Goal: Transaction & Acquisition: Purchase product/service

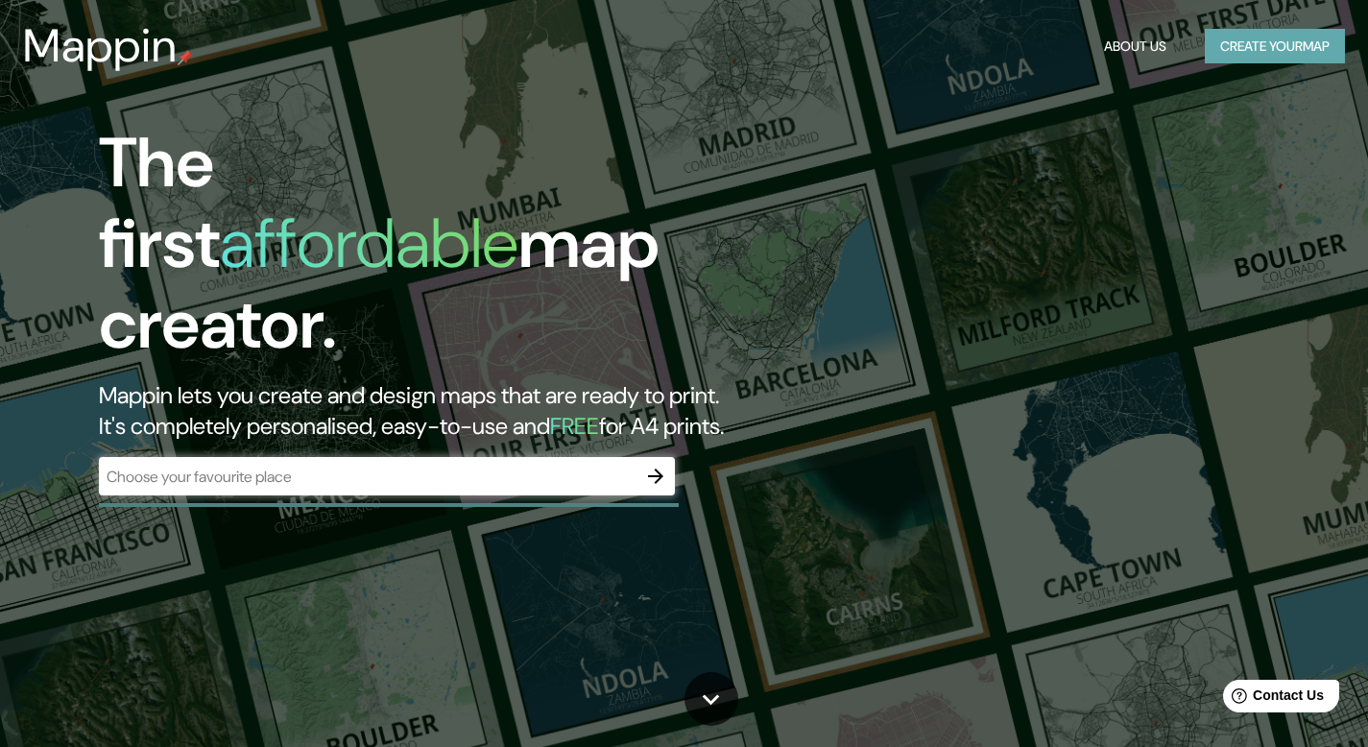
click at [1261, 47] on button "Create your map" at bounding box center [1274, 47] width 140 height 36
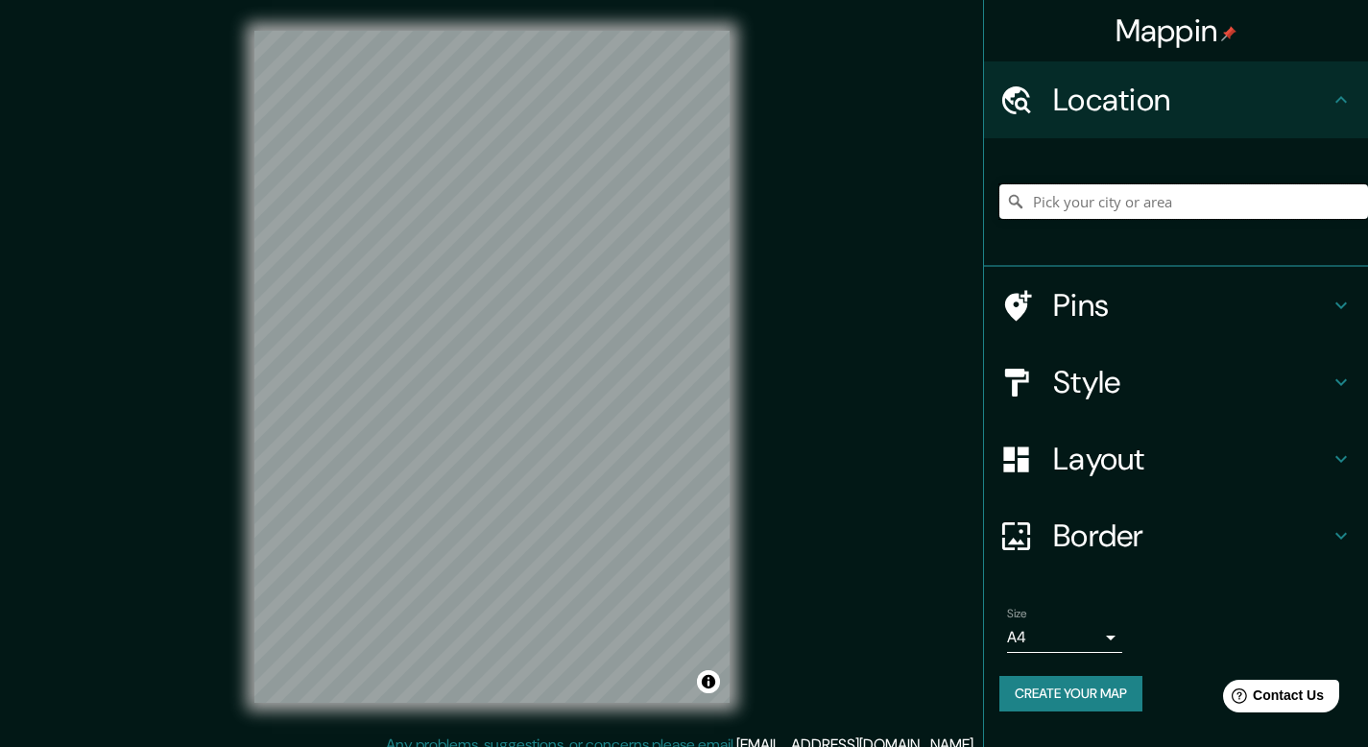
click at [1050, 191] on input "Pick your city or area" at bounding box center [1183, 201] width 369 height 35
paste input "C. Sor Juana Ines de la Cruz 84, Sta María la Ribera, Cuauhtémoc, 06400 Ciudad …"
type input "Nepantla de Sor Juana Inés de la Cruz, Estado de México, México"
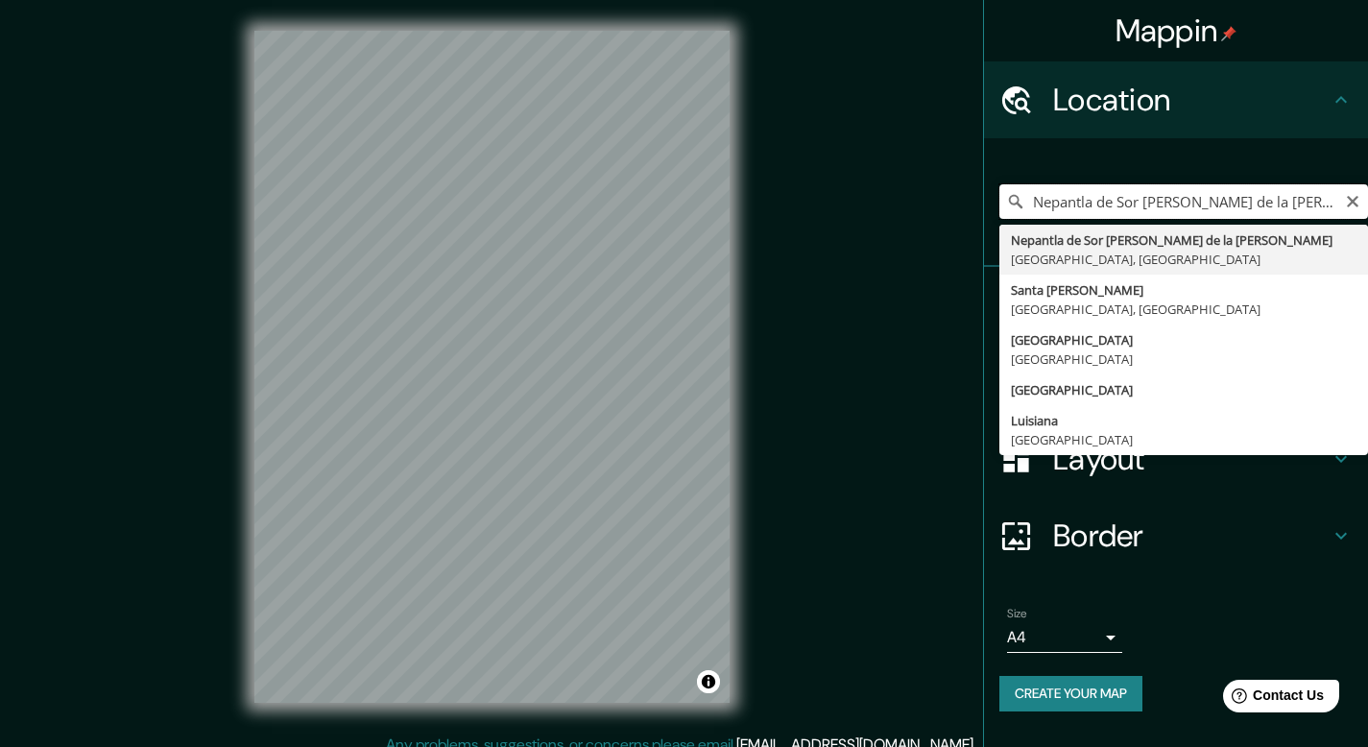
click at [1170, 202] on input "Nepantla de Sor Juana Inés de la Cruz, Estado de México, México" at bounding box center [1183, 201] width 369 height 35
click at [1166, 200] on input "Nepantla de Sor Juana Inés de la Cruz, Estado de México, México" at bounding box center [1183, 201] width 369 height 35
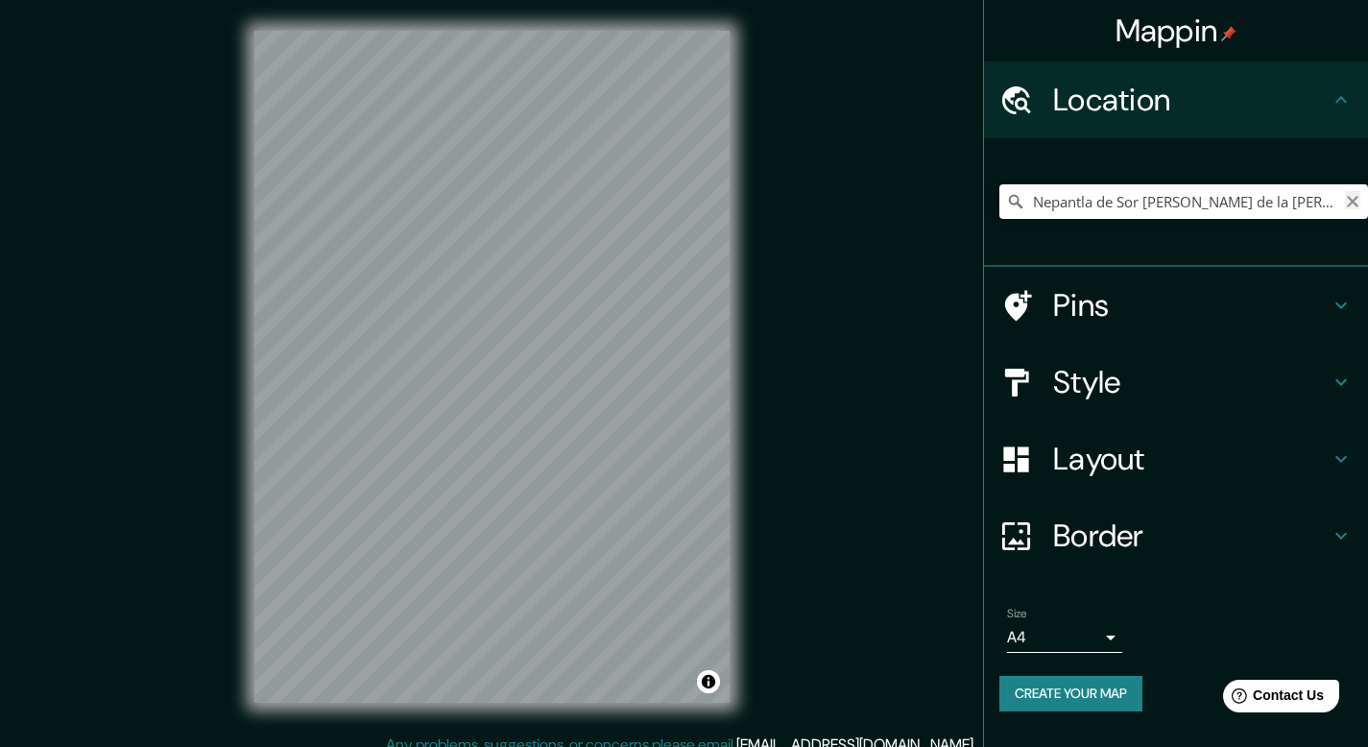
click at [1352, 203] on icon "Clear" at bounding box center [1353, 202] width 12 height 12
paste input "C. Sor Juana Ines de la Cruz 84, Sta María la Ribera, Cuauhtémoc, 06400 Ciudad …"
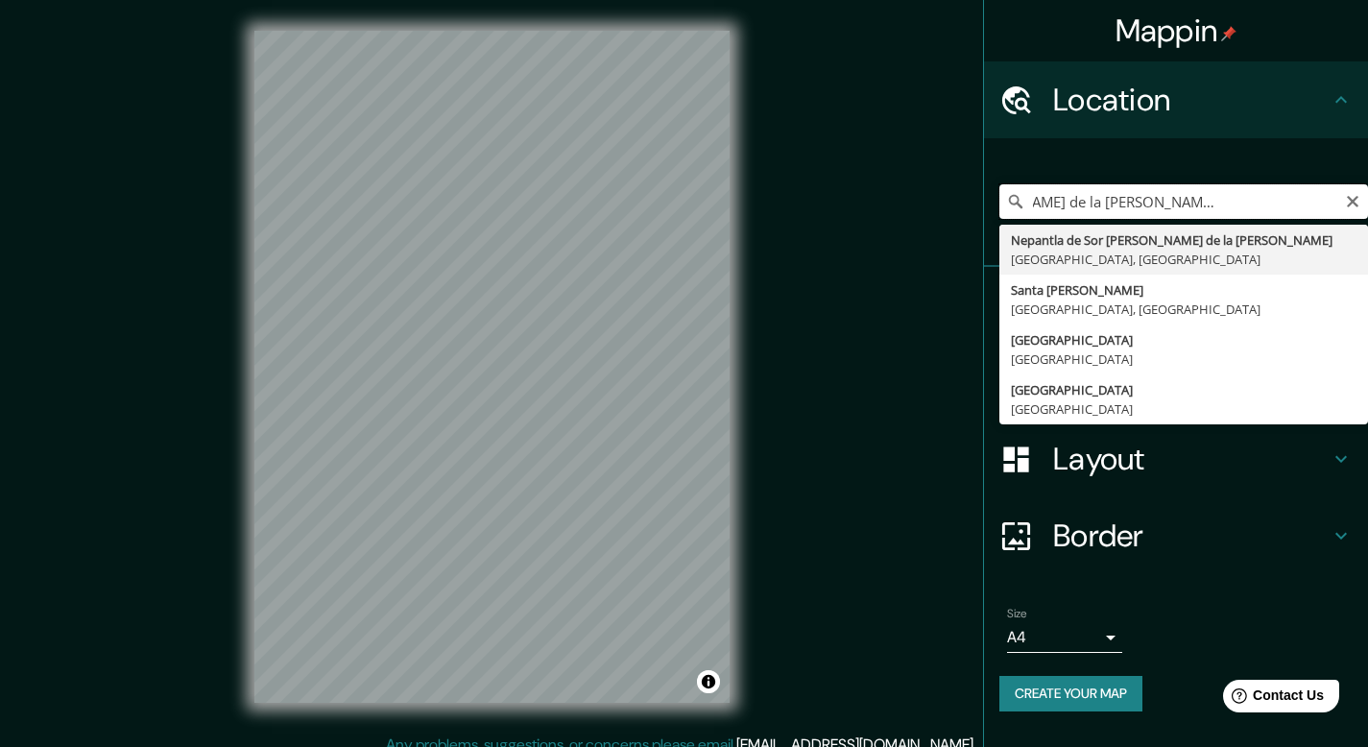
scroll to position [0, 155]
drag, startPoint x: 1341, startPoint y: 198, endPoint x: 1312, endPoint y: 196, distance: 28.9
click at [1312, 196] on input "C. Sor Juana Ines de la Cruz 84, Sta María la Ribera, Cuauhtémoc, 06400 Ciudad …" at bounding box center [1183, 201] width 369 height 35
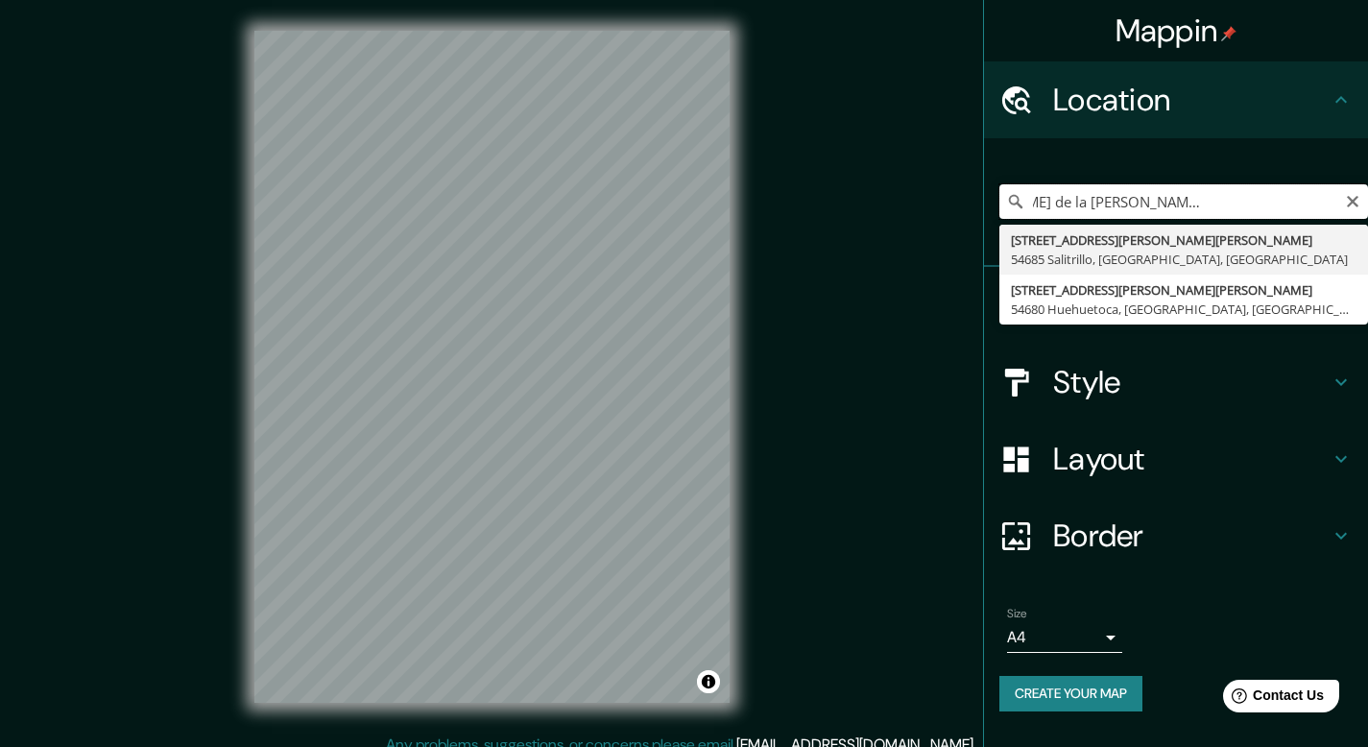
scroll to position [0, 0]
click at [1329, 199] on input "C. Sor Juana Ines de la Cruz 84, Sta María la Ribera, Cuauhtémoc," at bounding box center [1183, 201] width 369 height 35
click at [1360, 196] on input "C. Sor Juana Ines de la Cruz 84, Sta María la Ribera, Cuauhtémoc, 06400" at bounding box center [1183, 201] width 369 height 35
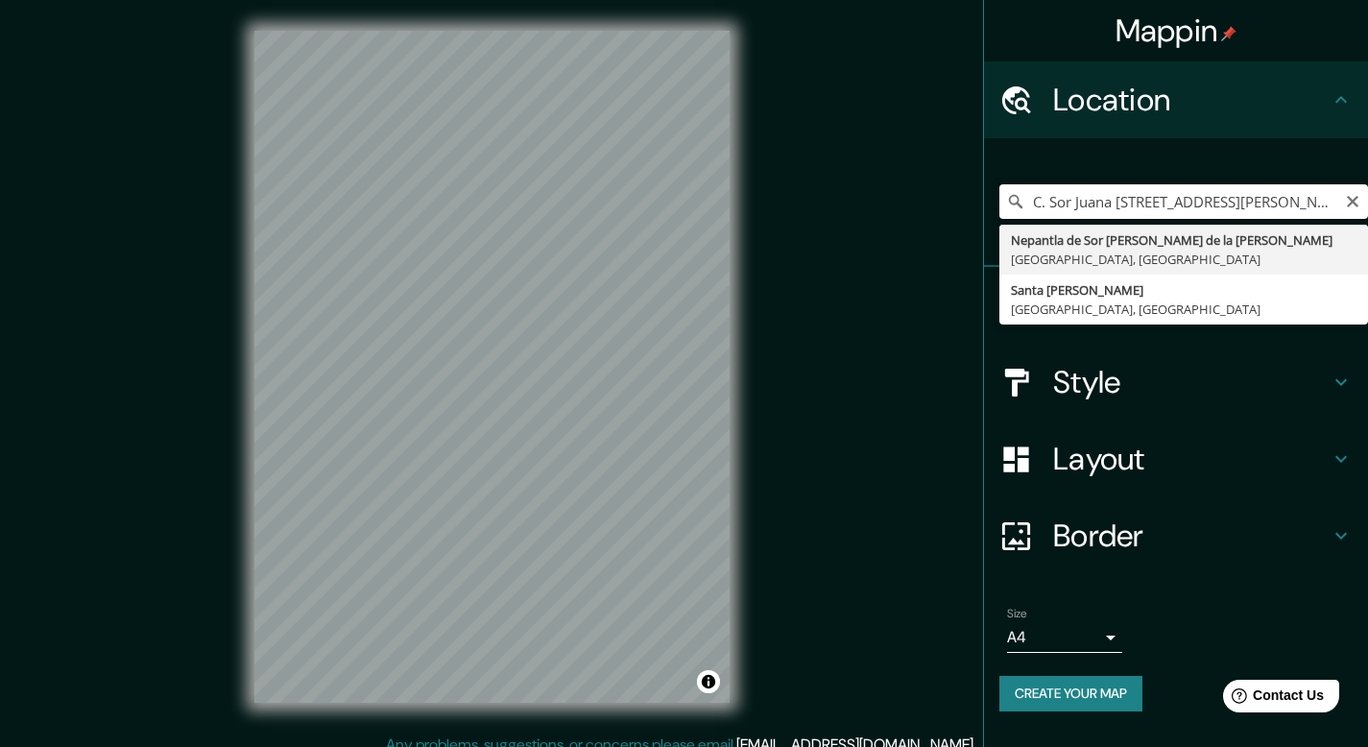
drag, startPoint x: 1066, startPoint y: 203, endPoint x: 996, endPoint y: 204, distance: 70.1
click at [996, 204] on div "C. Sor Juana Ines de la Cruz 84, Sta María la Ribera, Cuauhtémoc, 06400 Nepantl…" at bounding box center [1176, 202] width 384 height 129
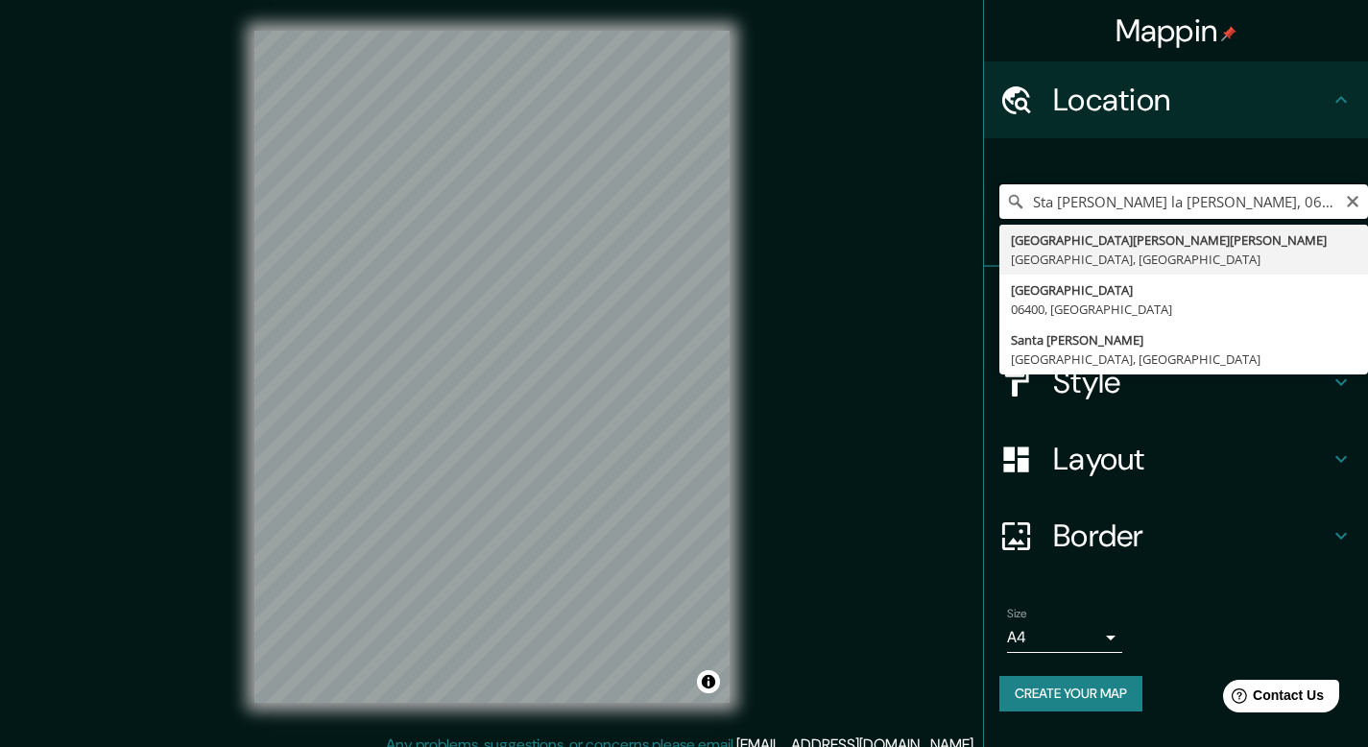
click at [1040, 202] on input "Sta María la Ribera, Cuauhtémoc, 06400" at bounding box center [1183, 201] width 369 height 35
type input "Calle Santa María La Ribera, 06400 Ciudad de México, México"
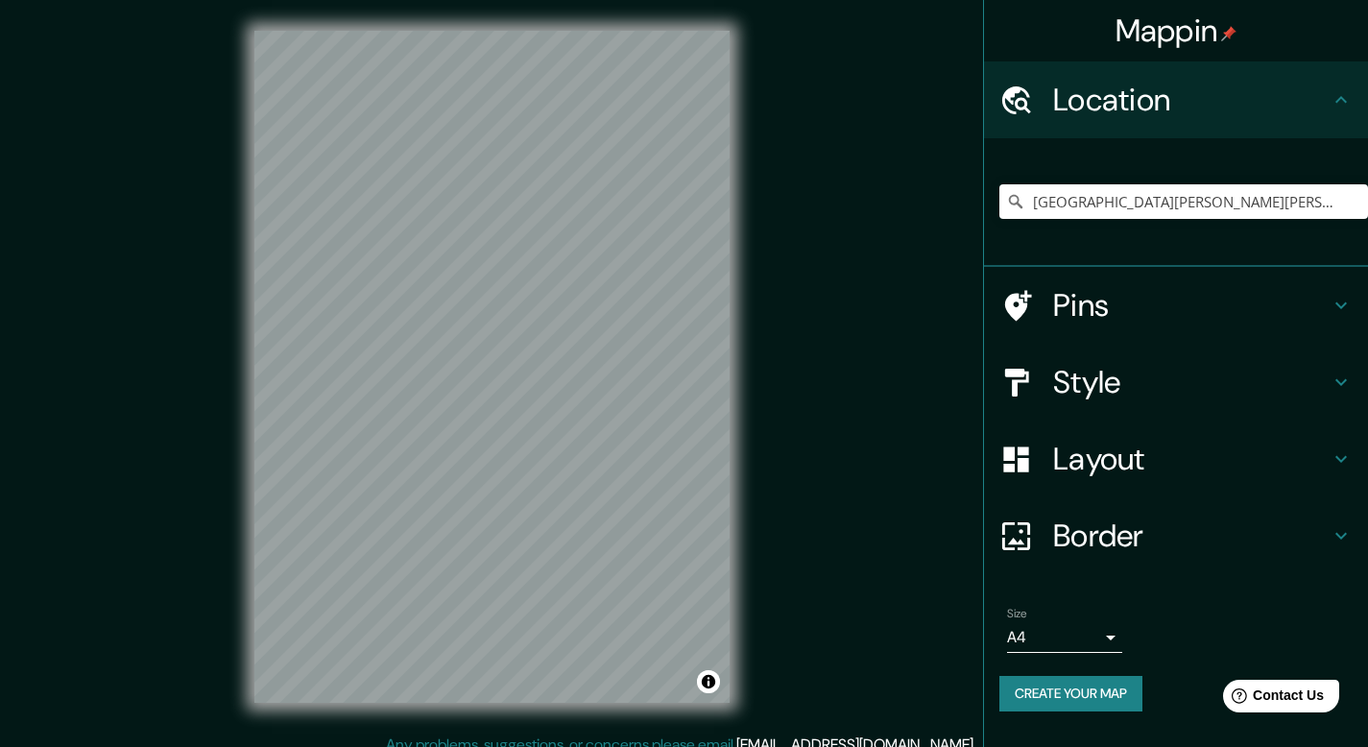
click at [1333, 371] on icon at bounding box center [1340, 381] width 23 height 23
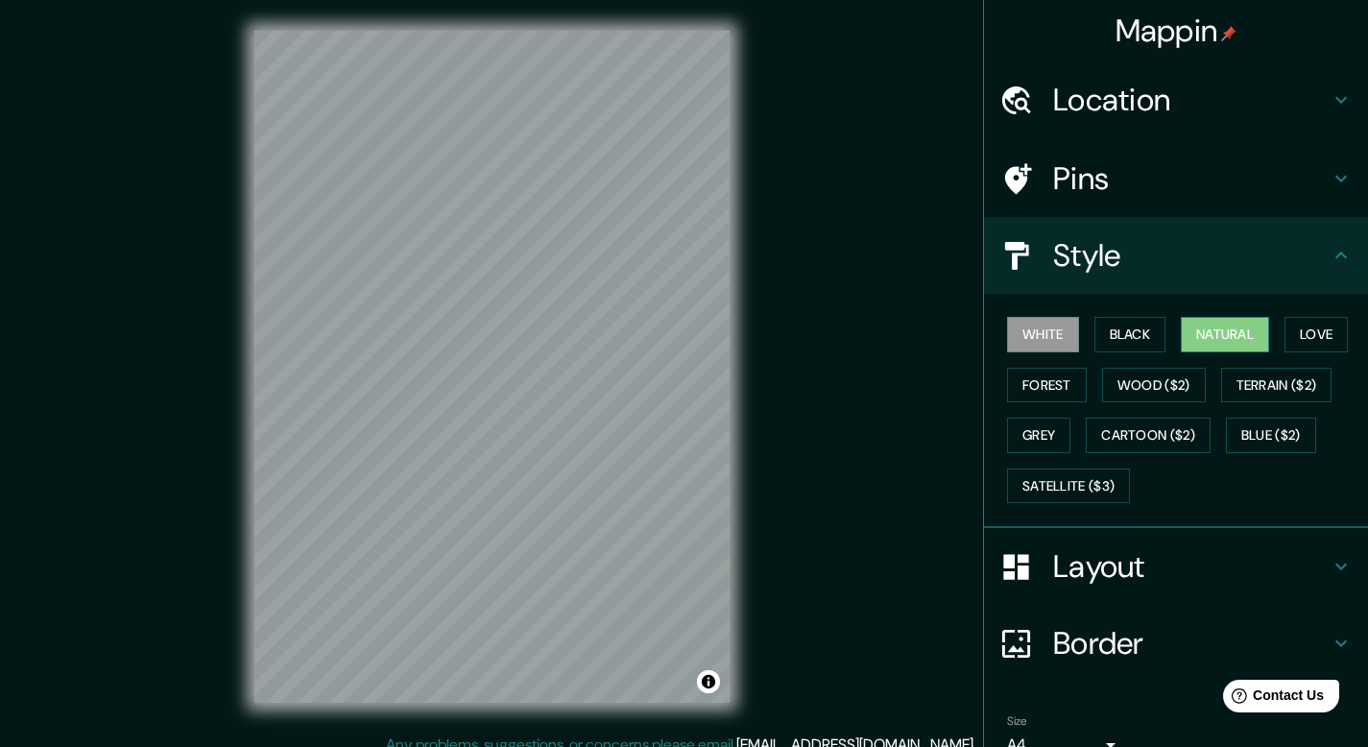
click at [1245, 339] on button "Natural" at bounding box center [1224, 335] width 88 height 36
click at [1234, 568] on h4 "Layout" at bounding box center [1191, 566] width 276 height 38
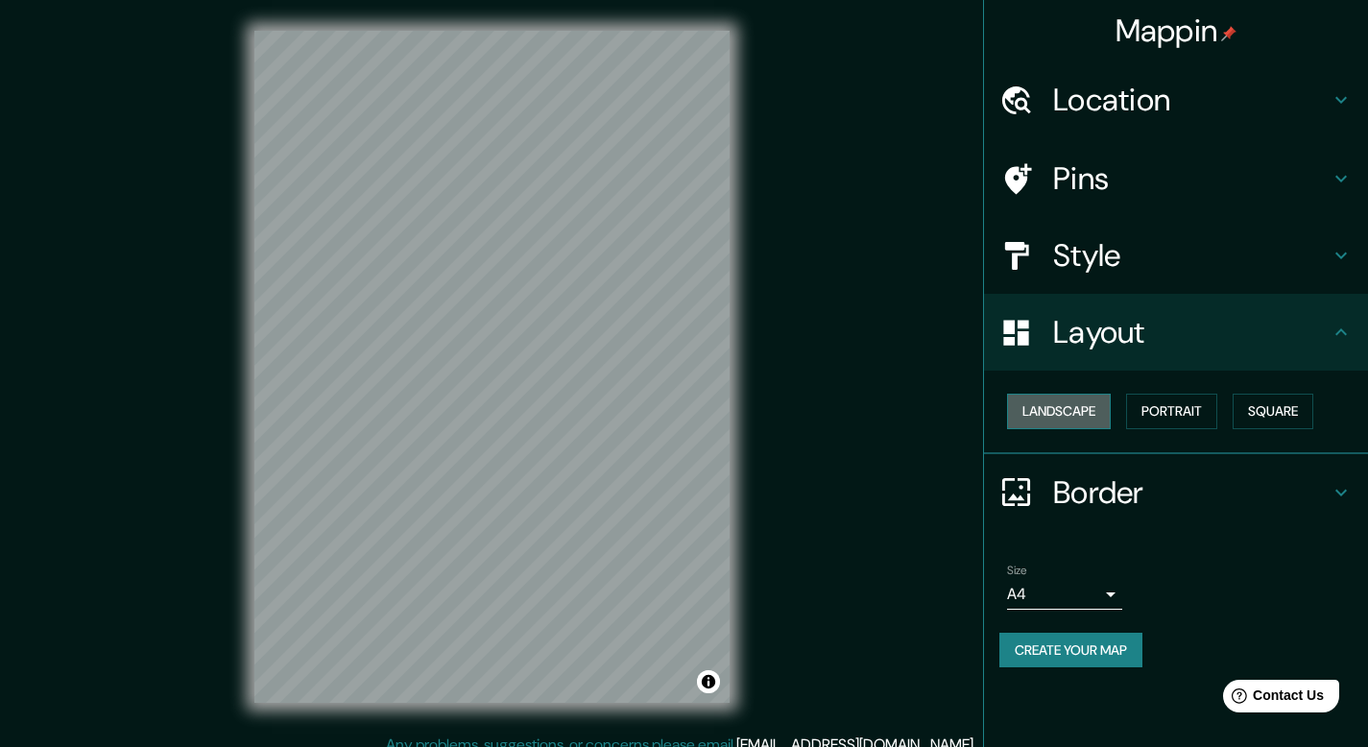
click at [1096, 415] on button "Landscape" at bounding box center [1059, 411] width 104 height 36
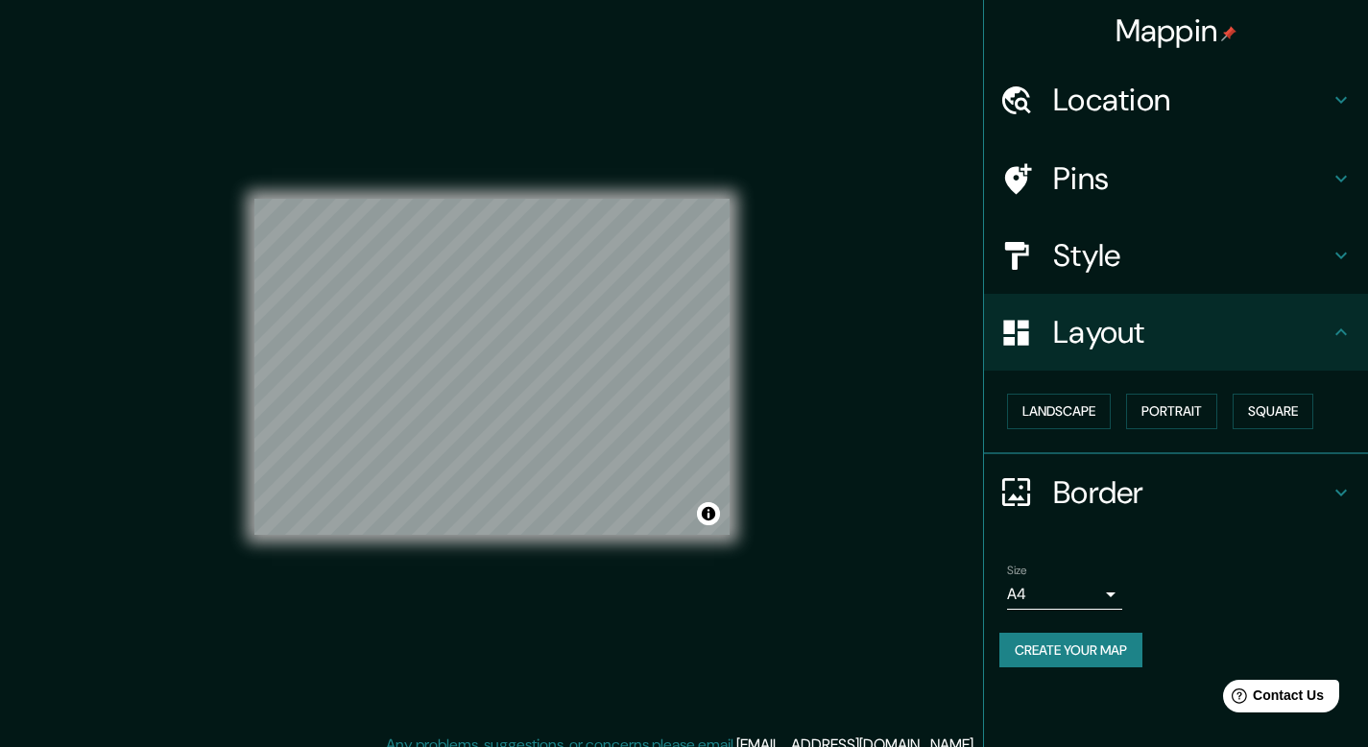
click at [1113, 655] on button "Create your map" at bounding box center [1070, 650] width 143 height 36
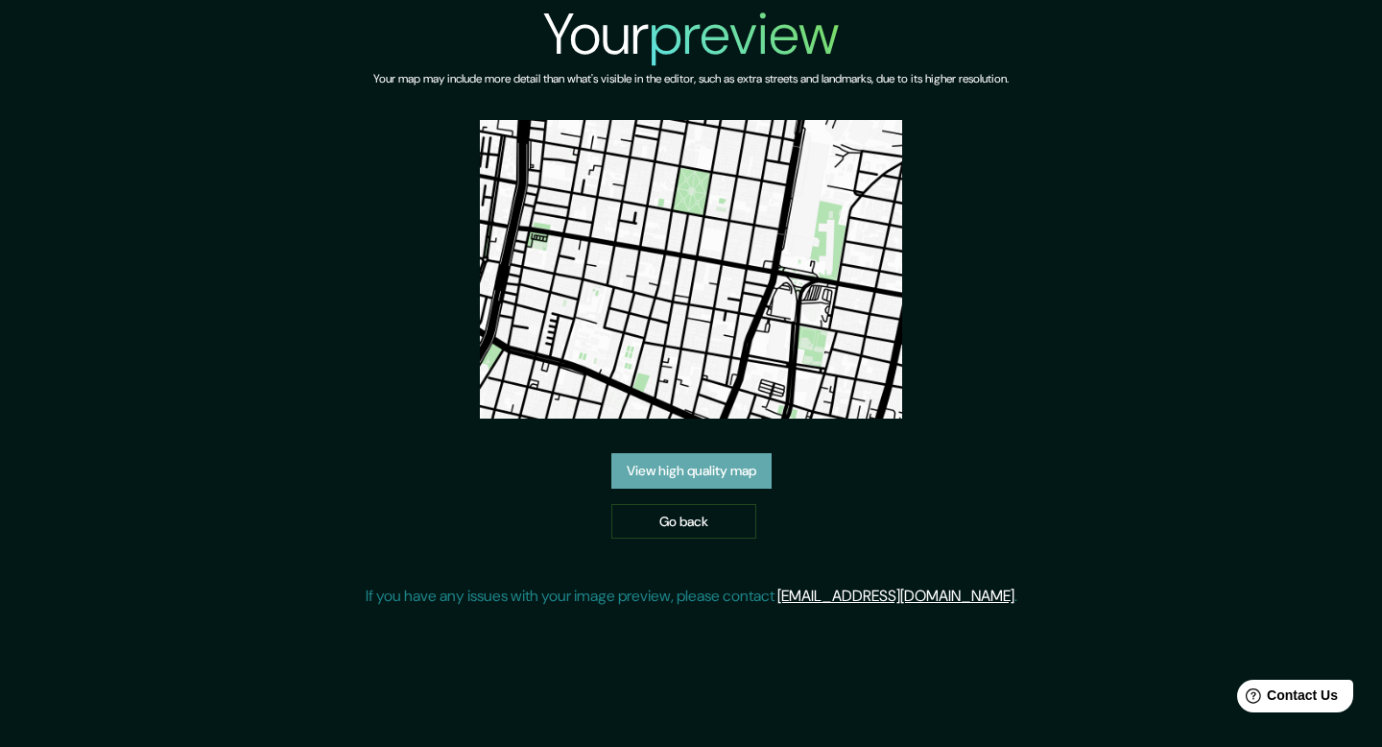
drag, startPoint x: 730, startPoint y: 354, endPoint x: 659, endPoint y: 472, distance: 137.8
click at [659, 472] on link "View high quality map" at bounding box center [691, 471] width 160 height 36
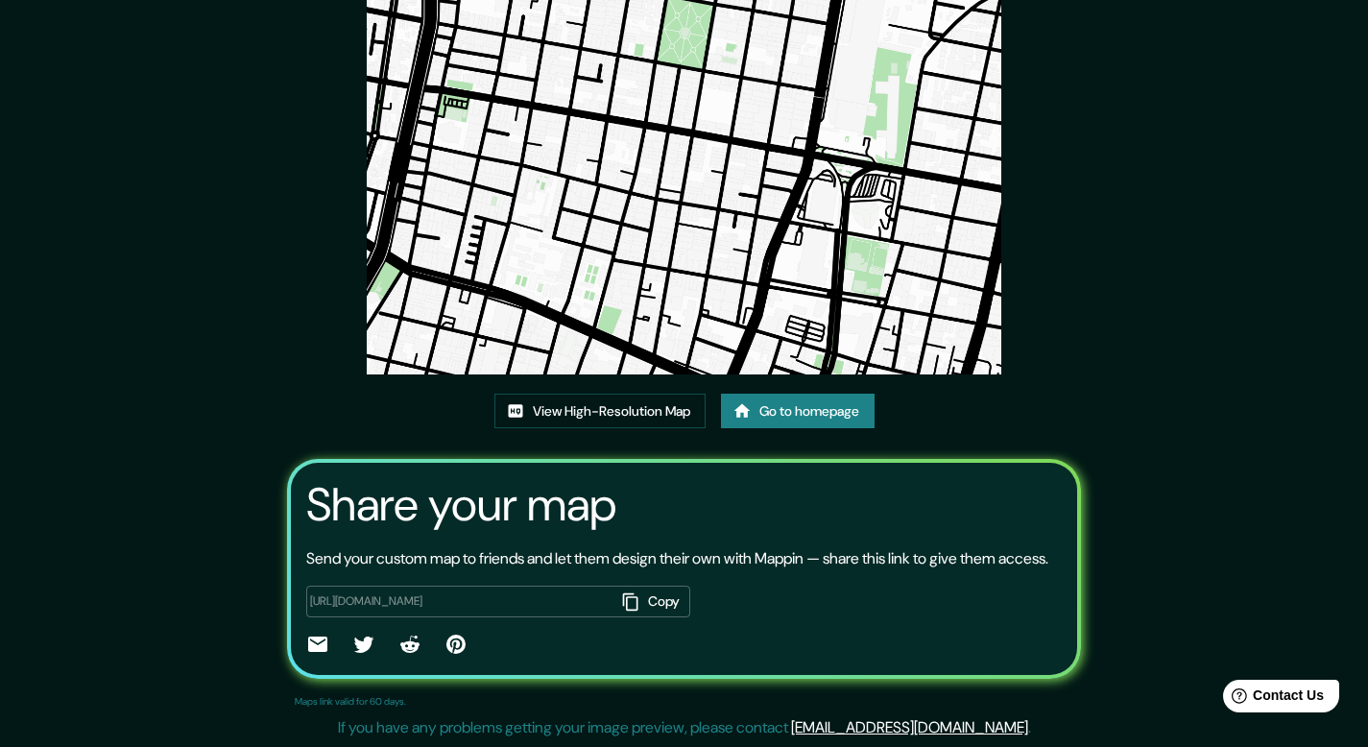
scroll to position [181, 0]
click at [603, 393] on link "View High-Resolution Map" at bounding box center [599, 411] width 211 height 36
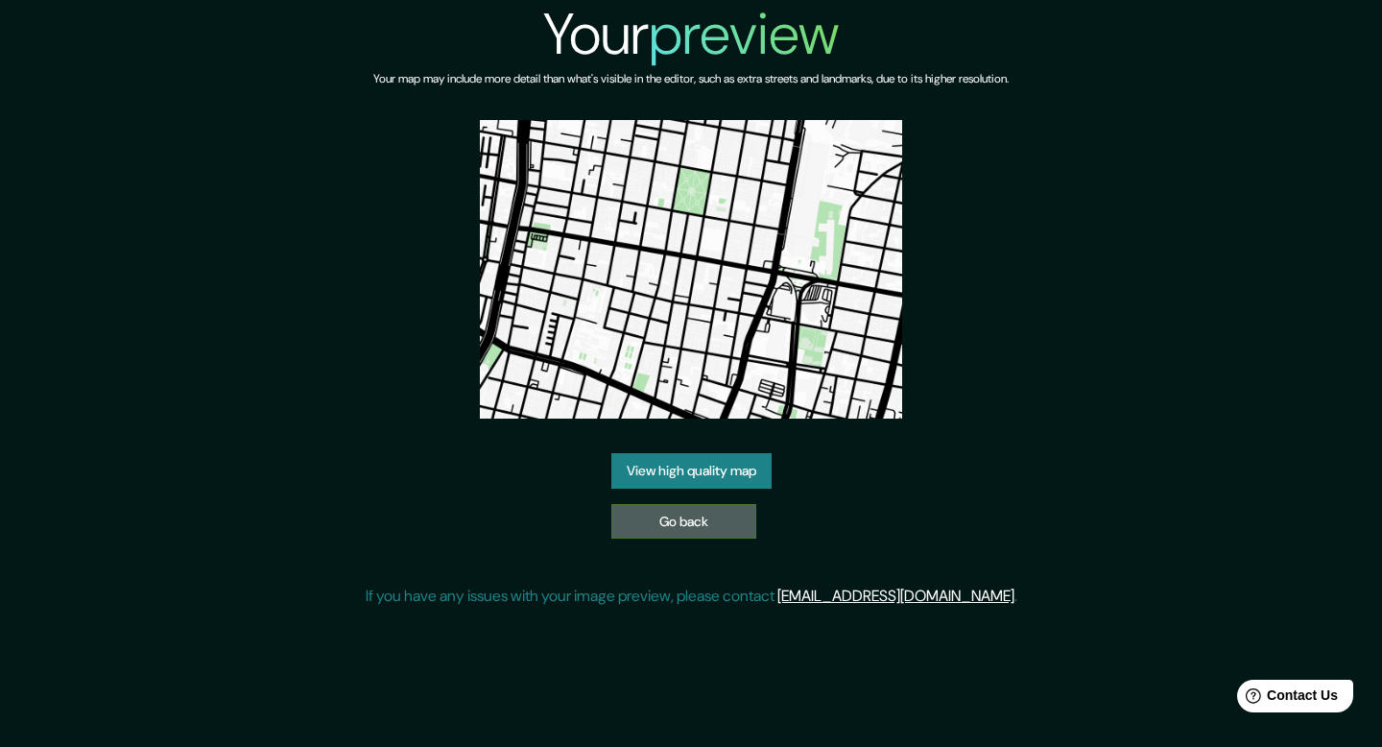
click at [648, 525] on link "Go back" at bounding box center [683, 522] width 145 height 36
